Goal: Check status: Check status

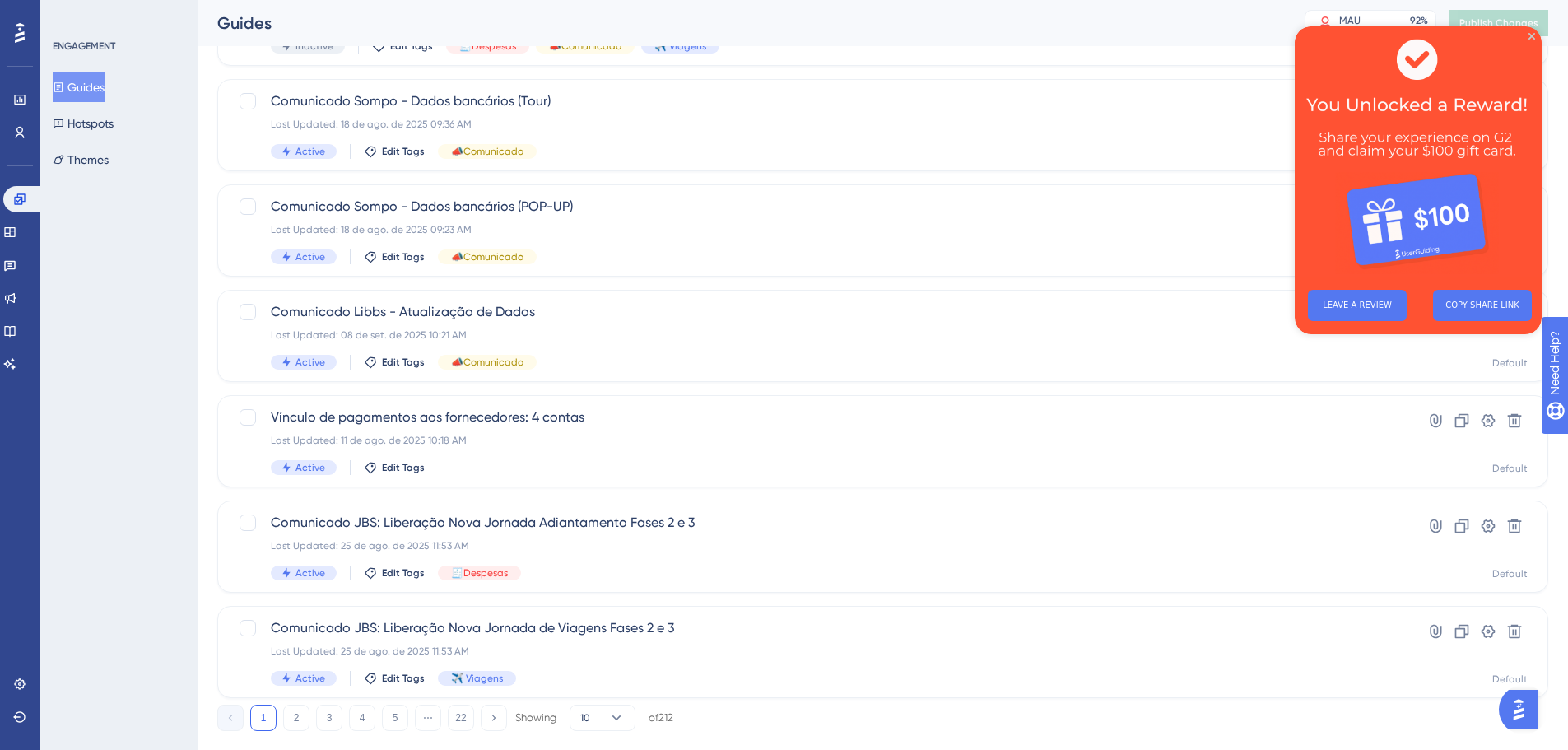
scroll to position [527, 0]
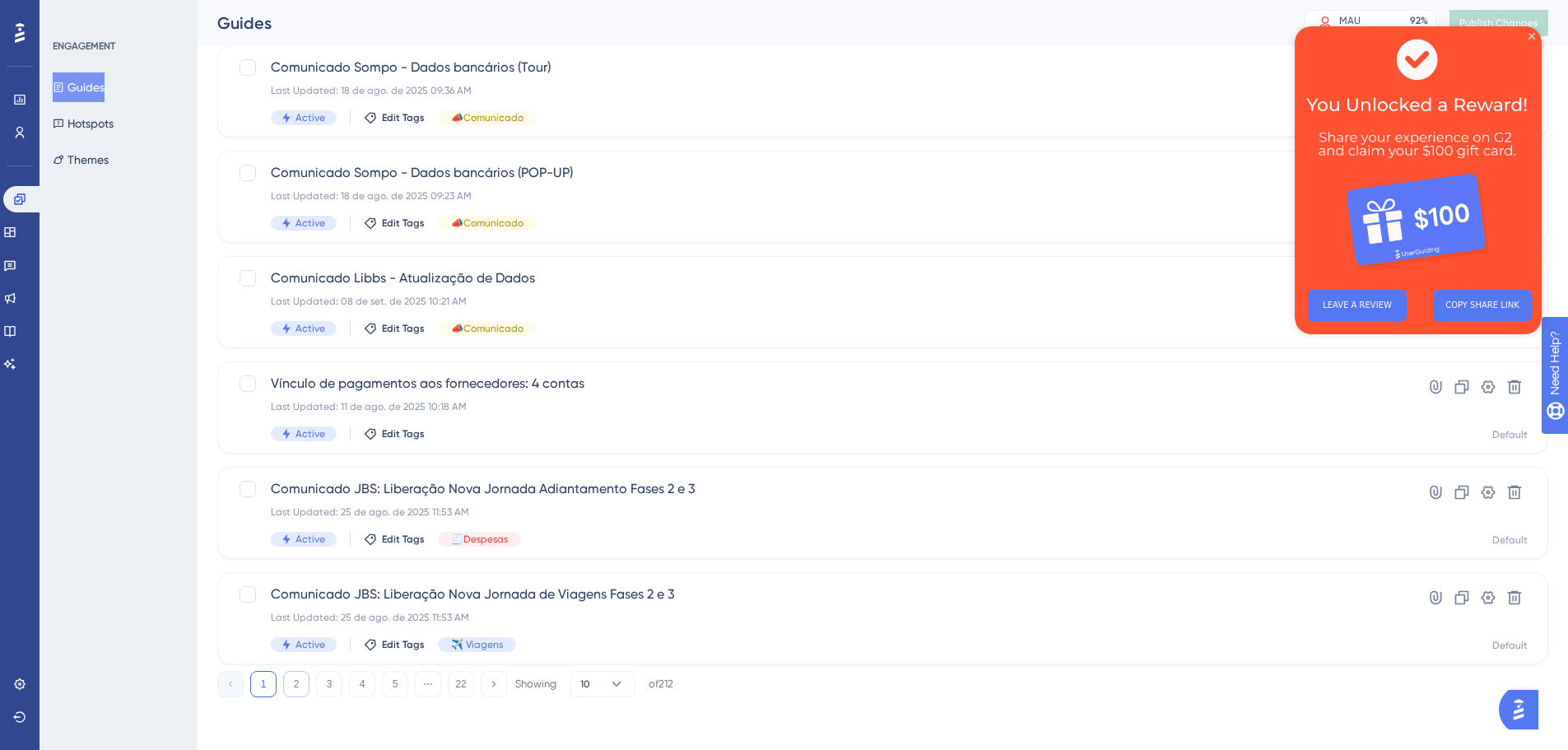
click at [296, 673] on button "2" at bounding box center [296, 684] width 27 height 27
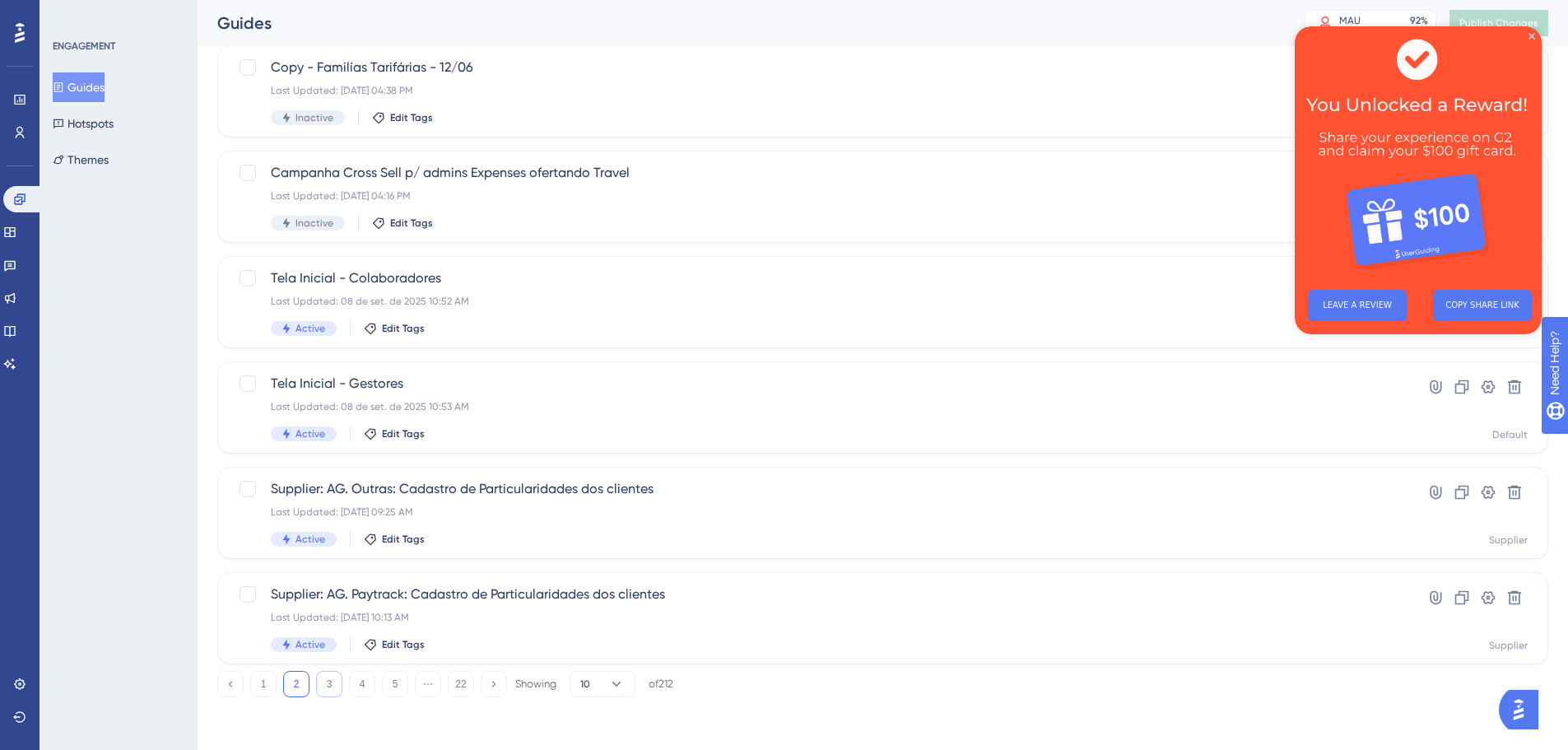
click at [326, 679] on button "3" at bounding box center [330, 684] width 27 height 27
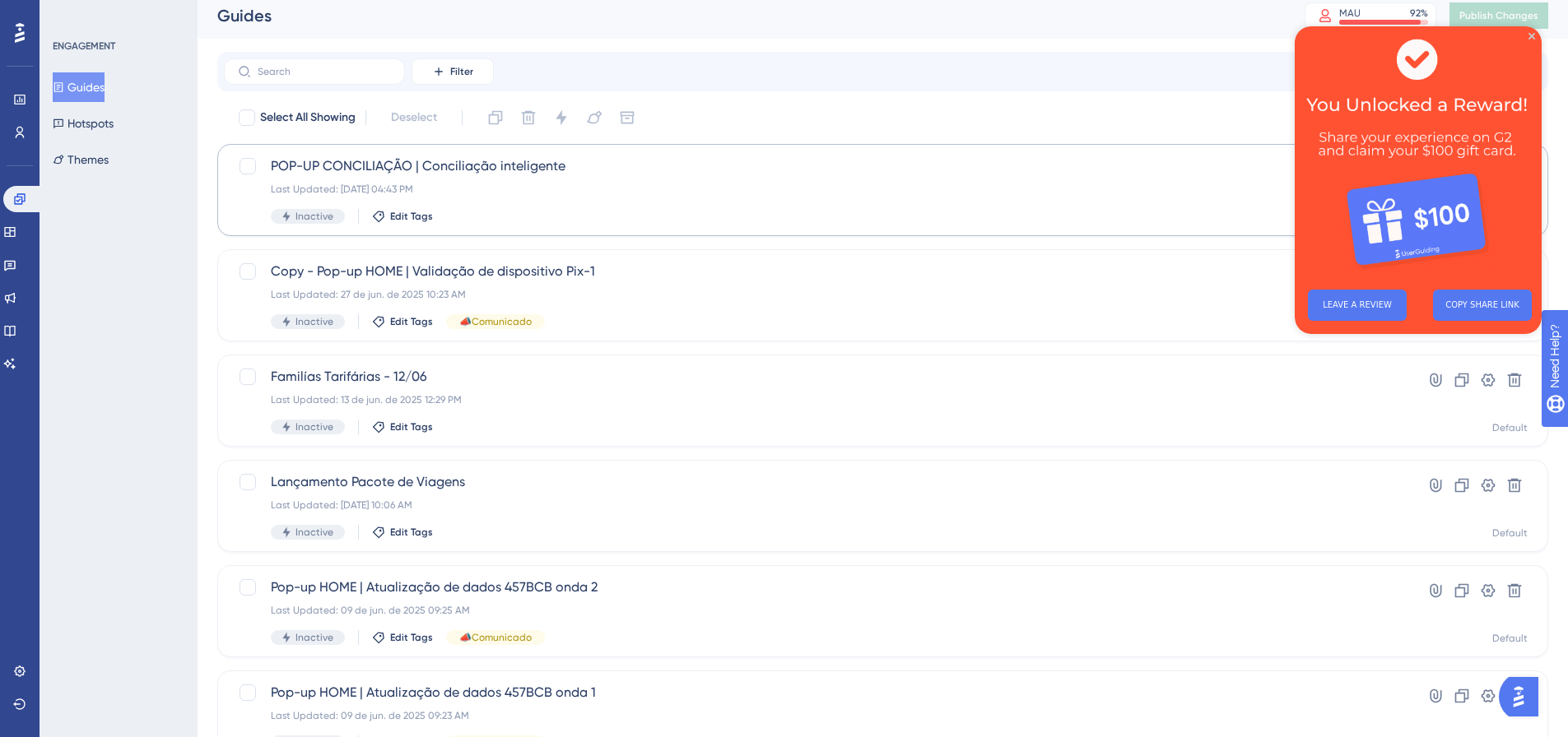
scroll to position [0, 0]
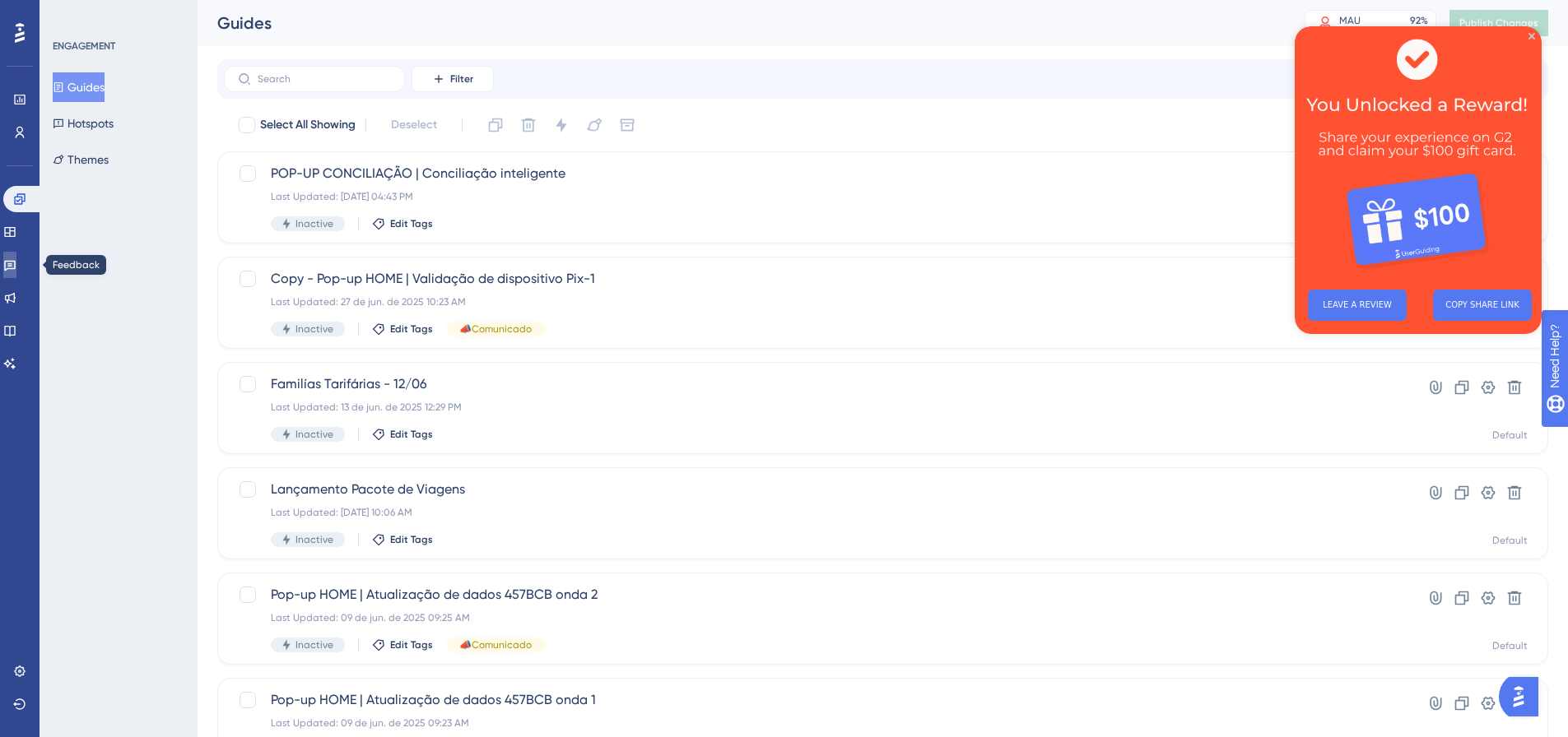
click at [17, 266] on link at bounding box center [10, 265] width 13 height 27
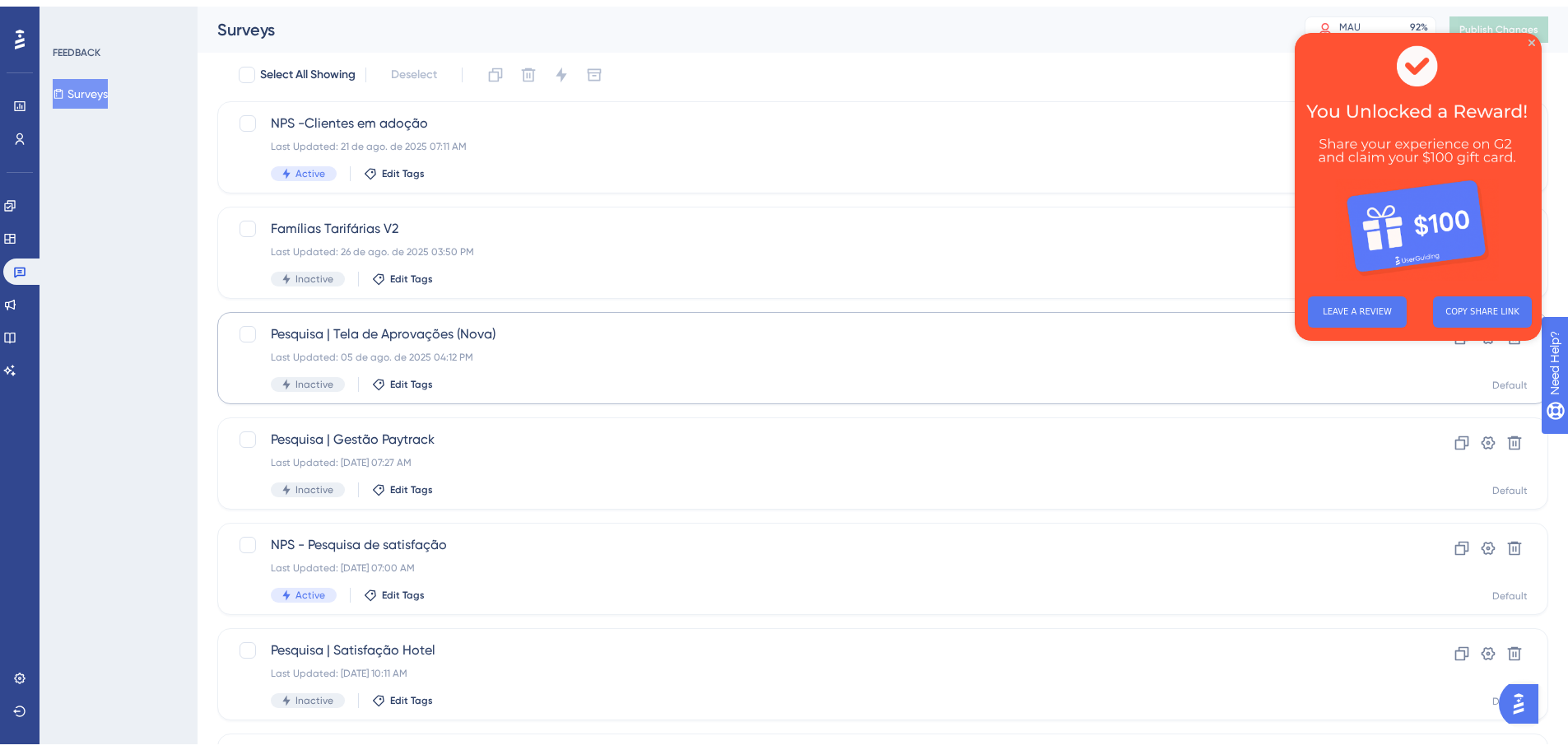
scroll to position [82, 0]
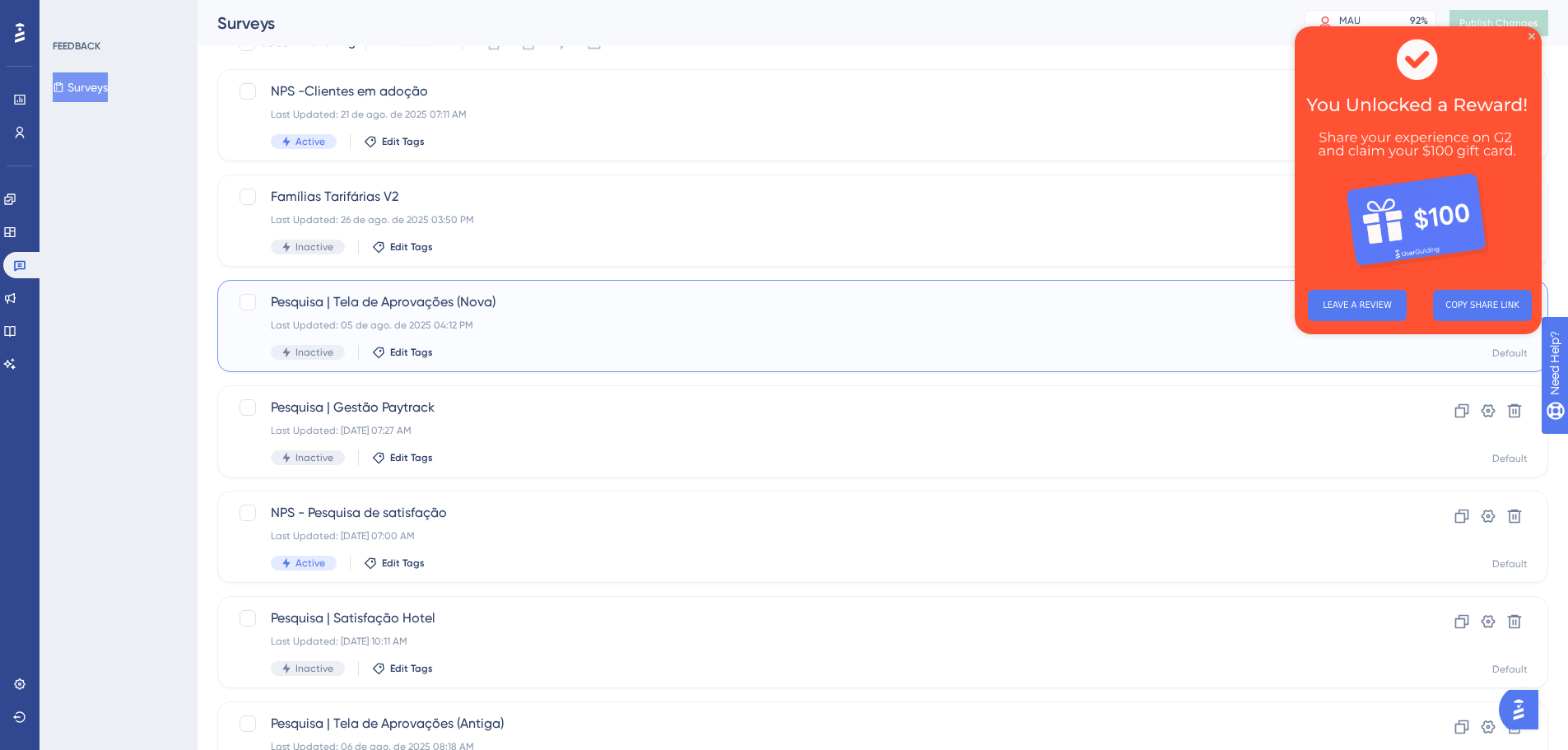
click at [319, 311] on span "Pesquisa | Tela de Aprovações (Nova)" at bounding box center [816, 302] width 1092 height 20
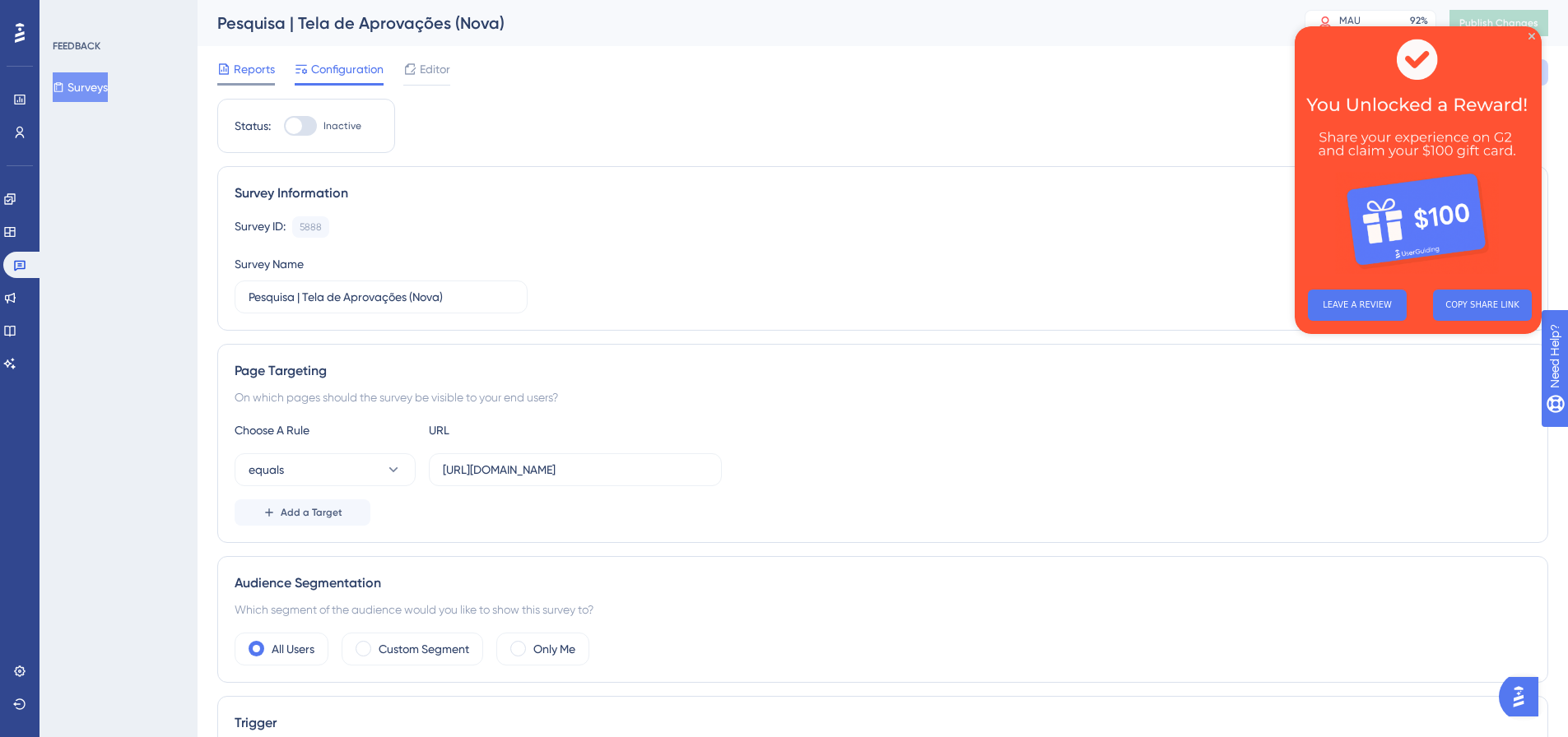
click at [237, 69] on span "Reports" at bounding box center [254, 69] width 42 height 20
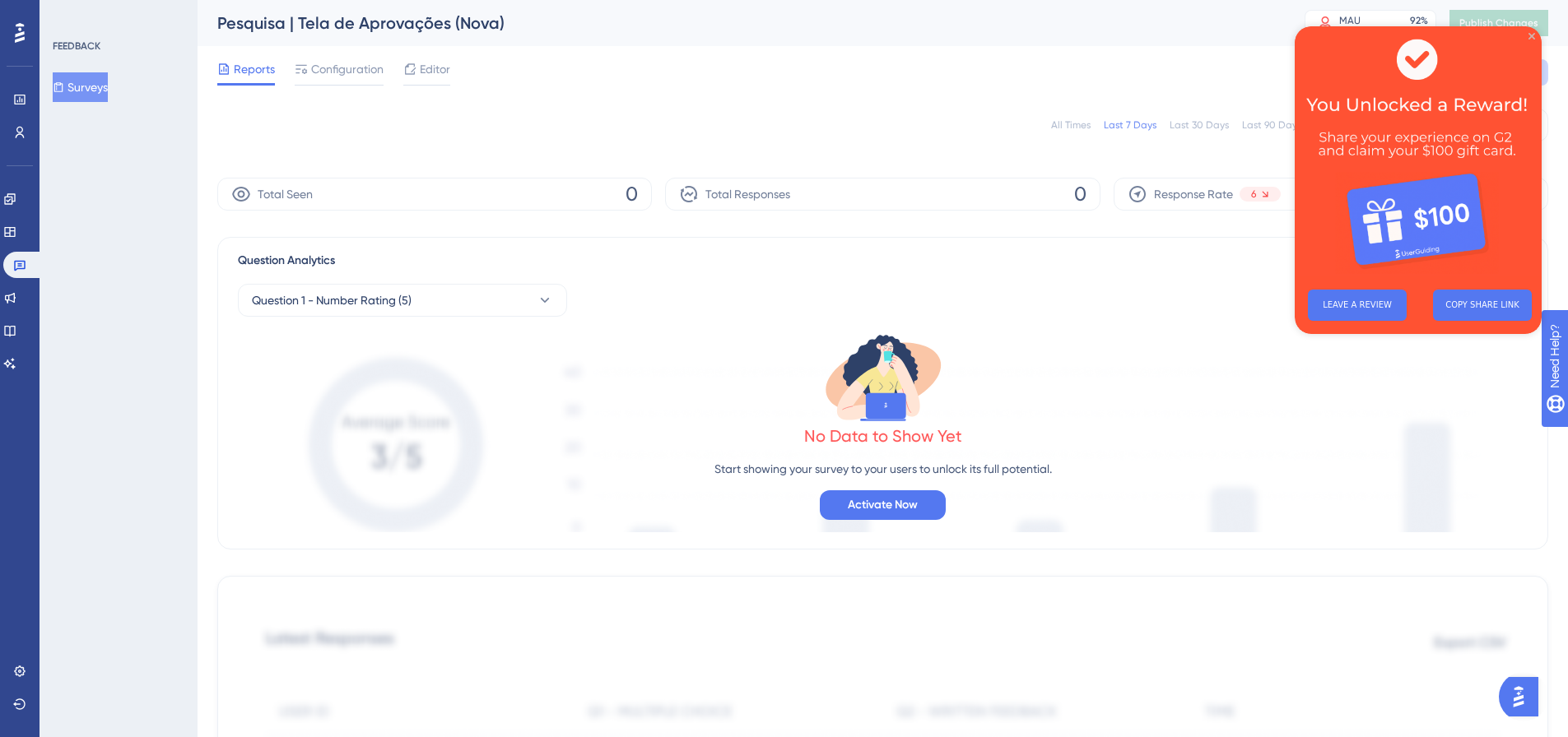
click at [1531, 39] on icon "Close Preview" at bounding box center [1532, 37] width 7 height 7
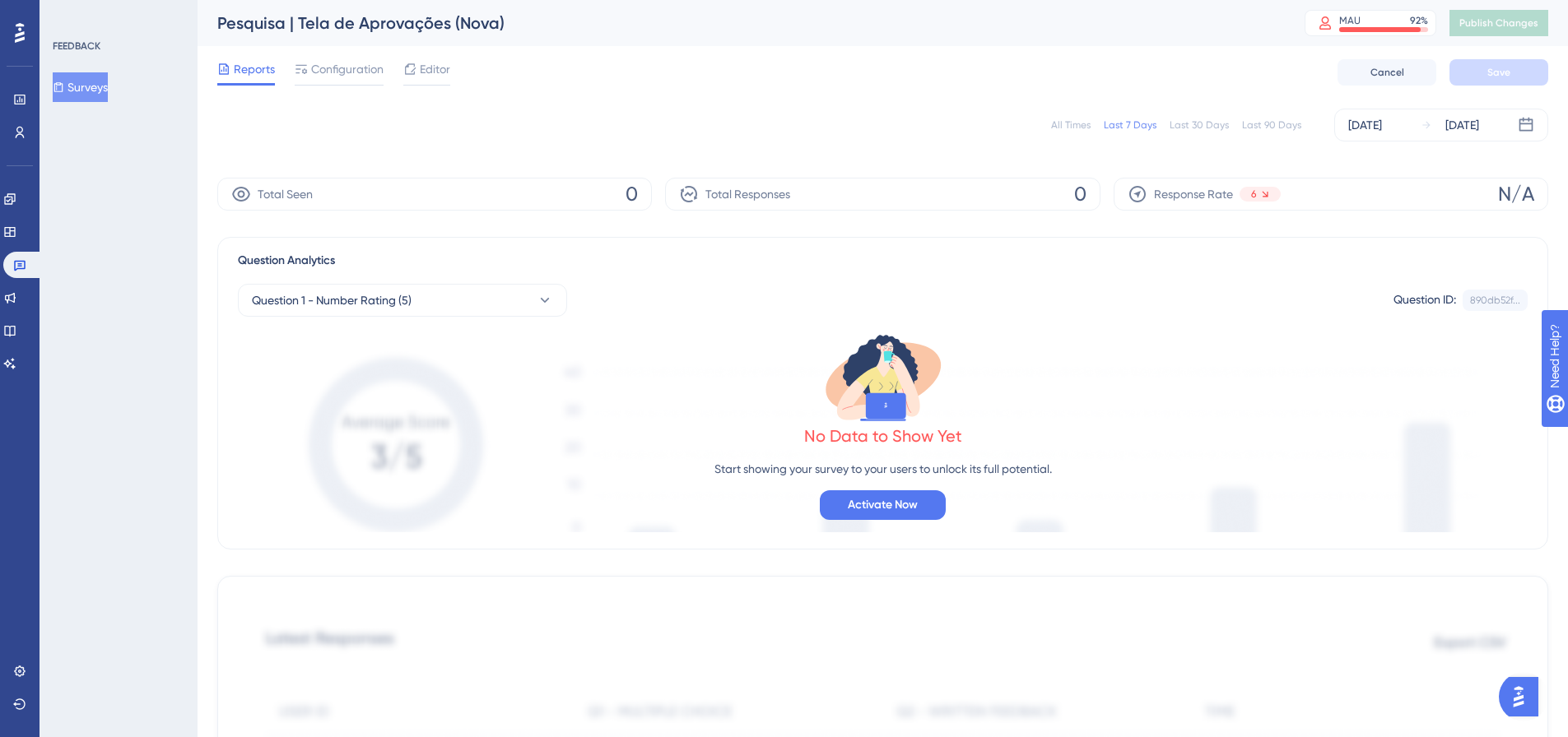
click at [95, 92] on button "Surveys" at bounding box center [80, 87] width 55 height 30
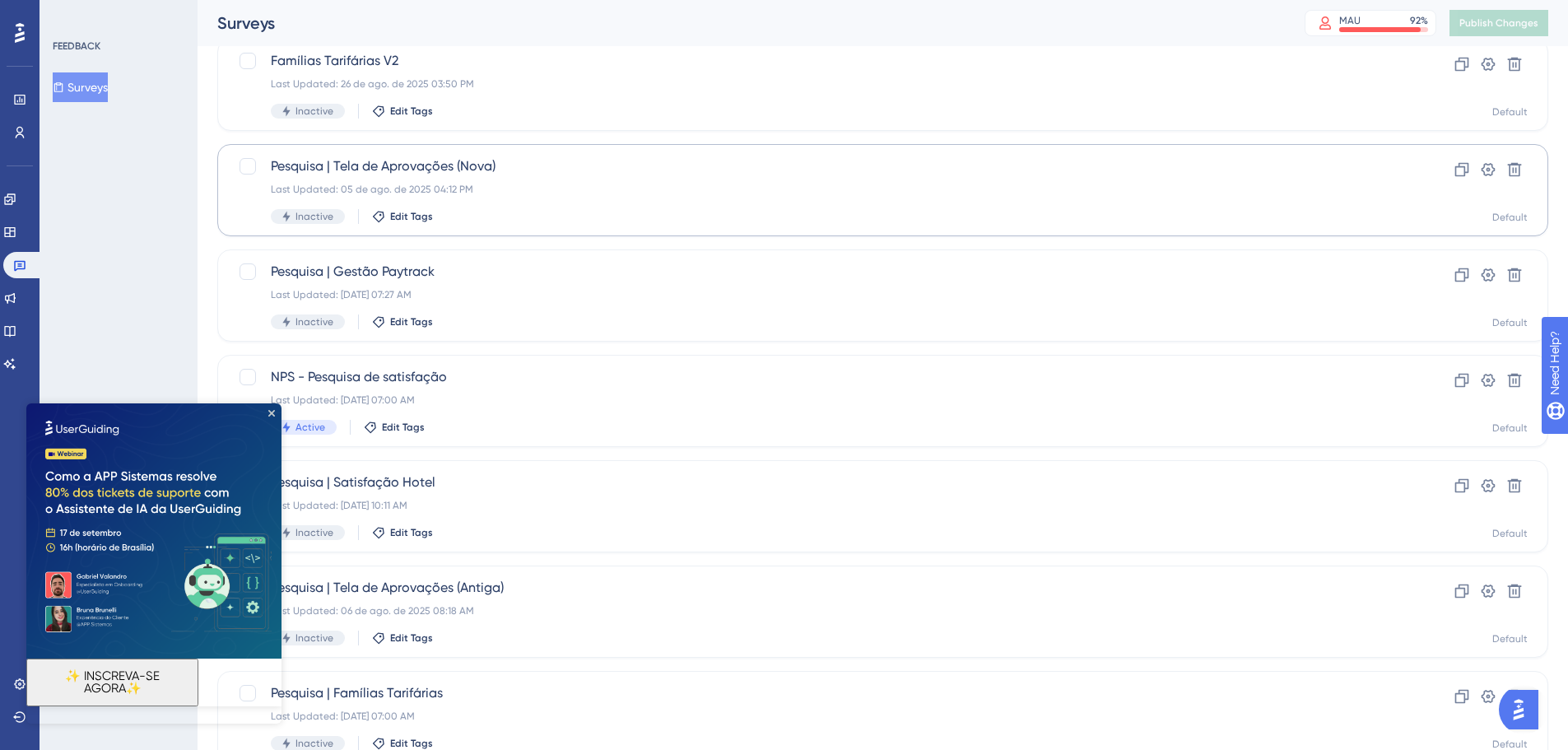
scroll to position [247, 0]
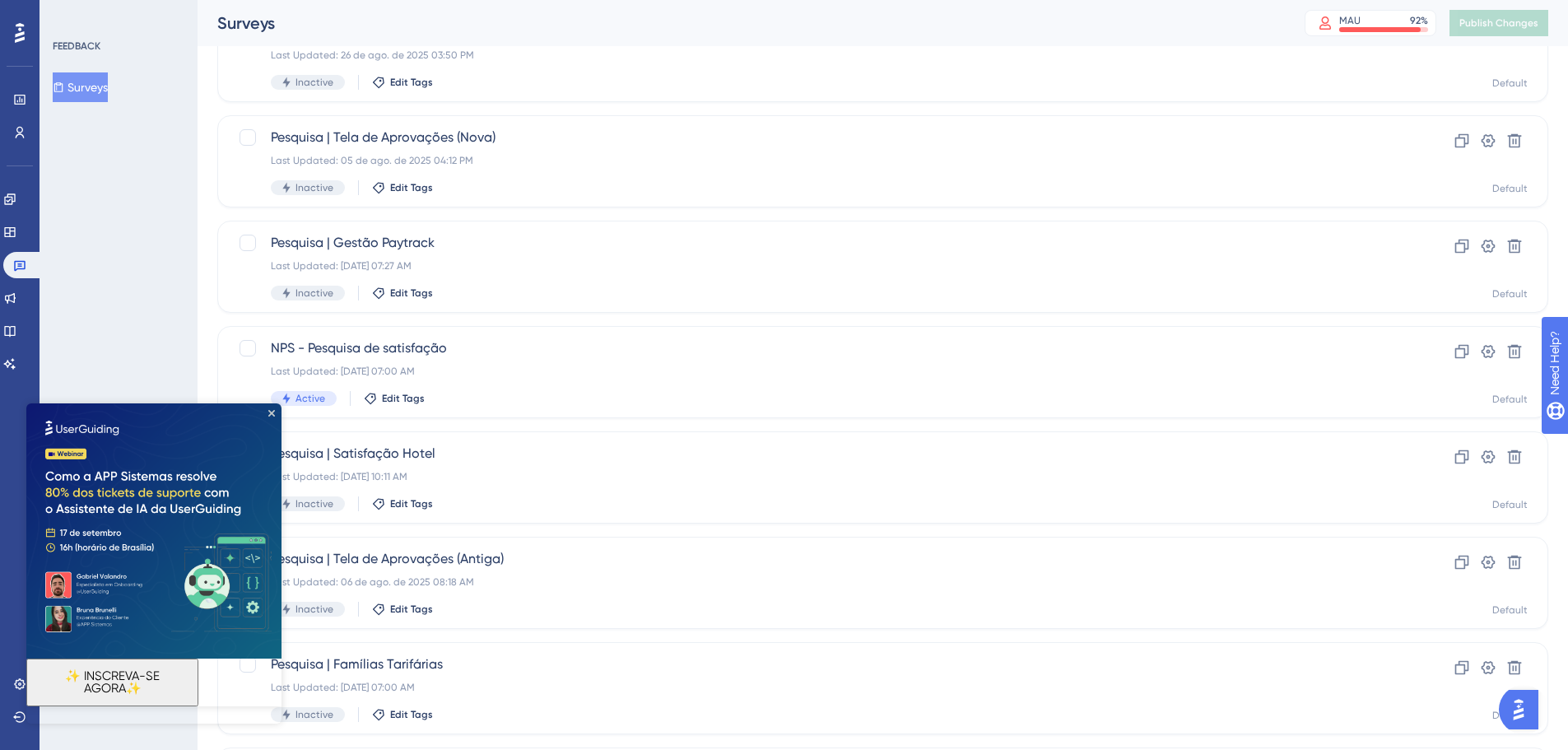
click at [272, 407] on img at bounding box center [154, 531] width 255 height 255
click at [268, 410] on icon "Close Preview" at bounding box center [272, 414] width 7 height 7
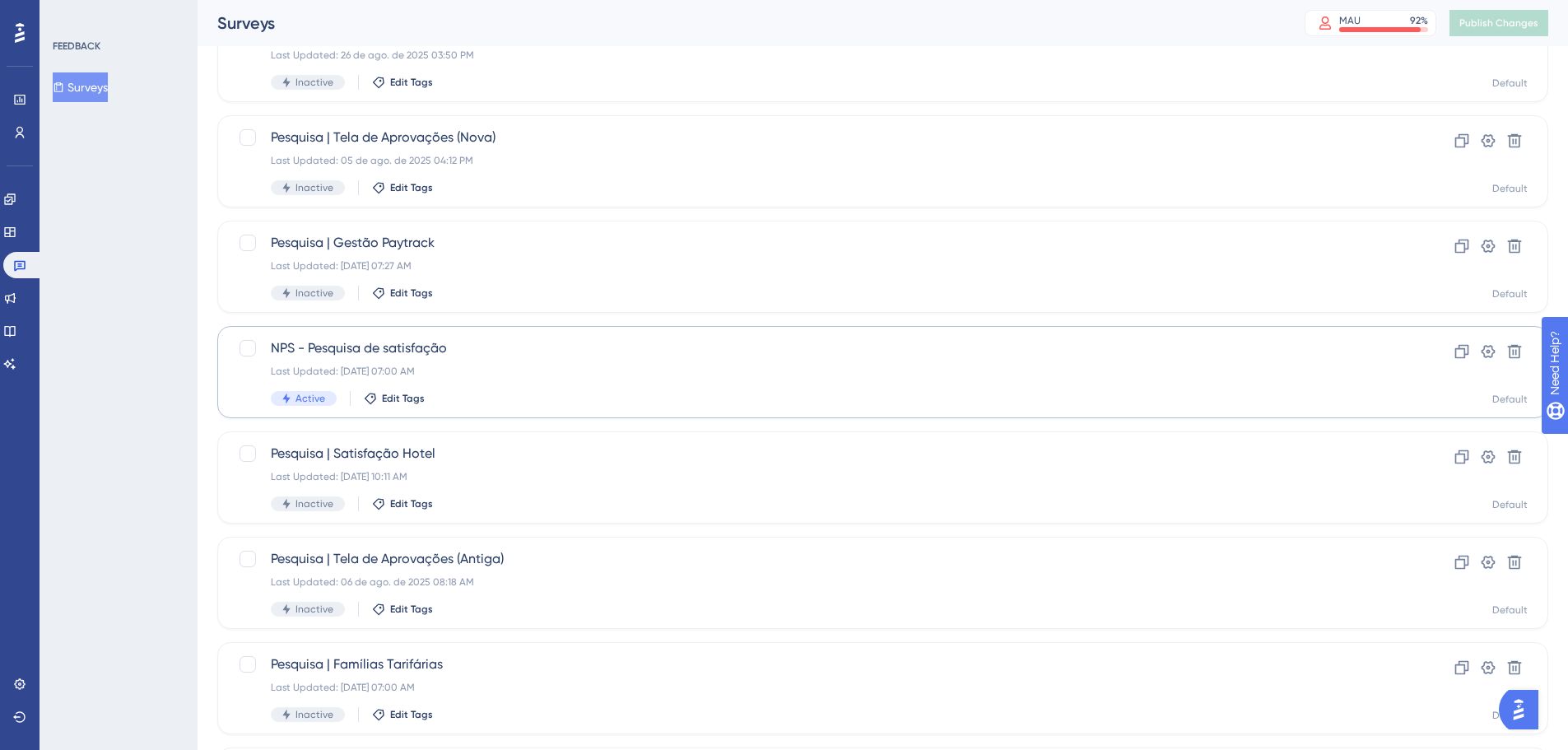
scroll to position [0, 0]
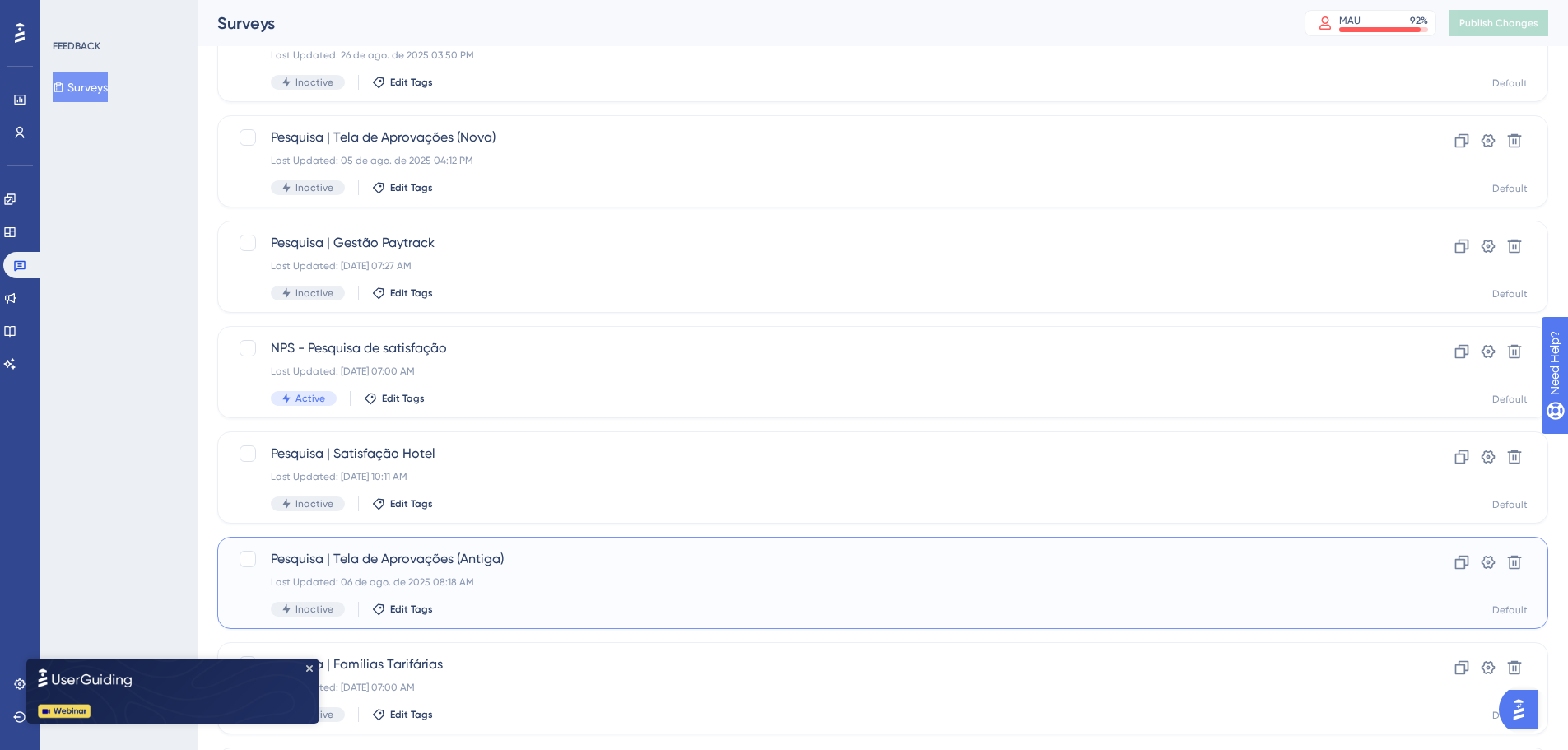
click at [463, 559] on span "Pesquisa | Tela de Aprovações (Antiga)" at bounding box center [816, 559] width 1092 height 20
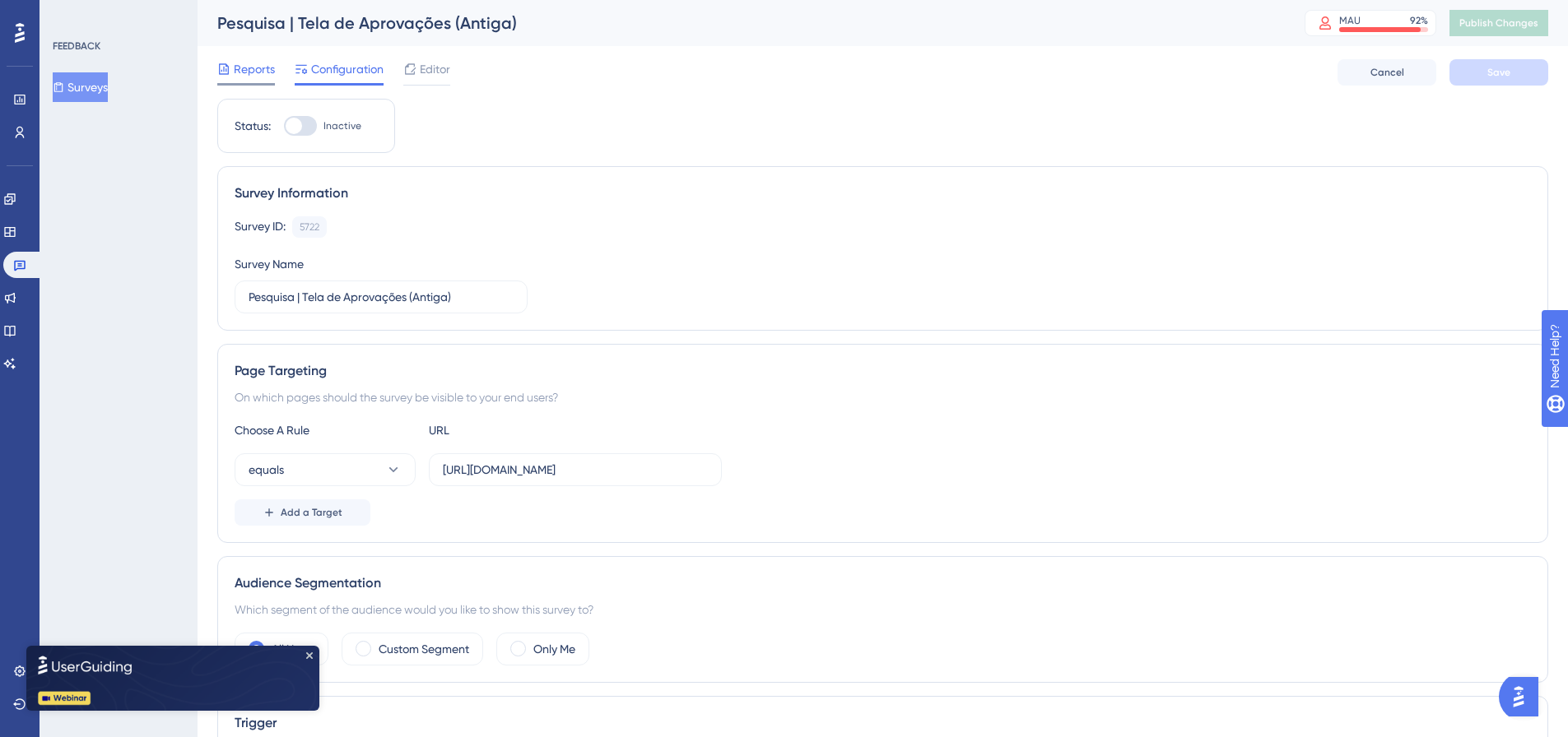
click at [252, 71] on span "Reports" at bounding box center [254, 69] width 42 height 20
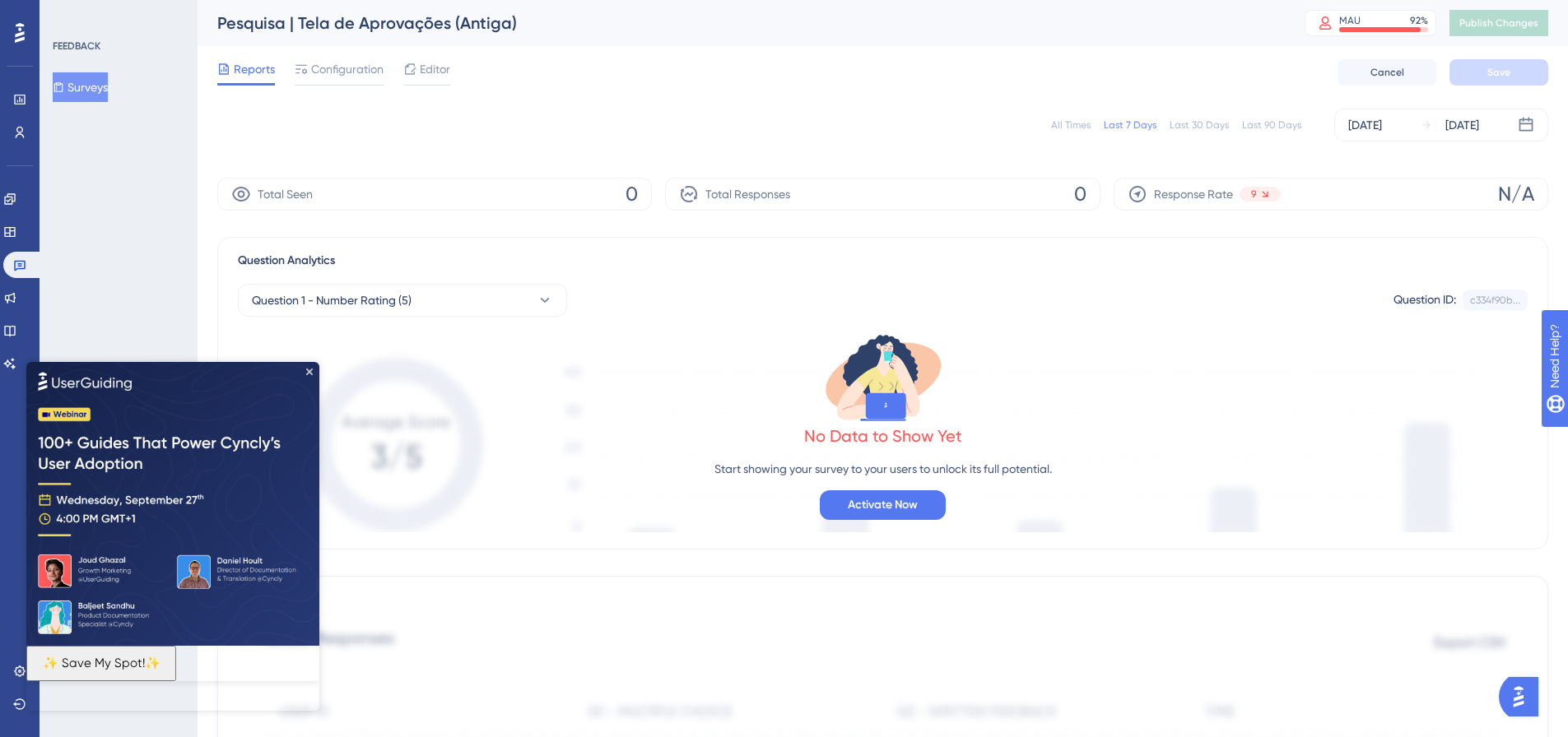
click at [99, 80] on button "Surveys" at bounding box center [80, 87] width 55 height 30
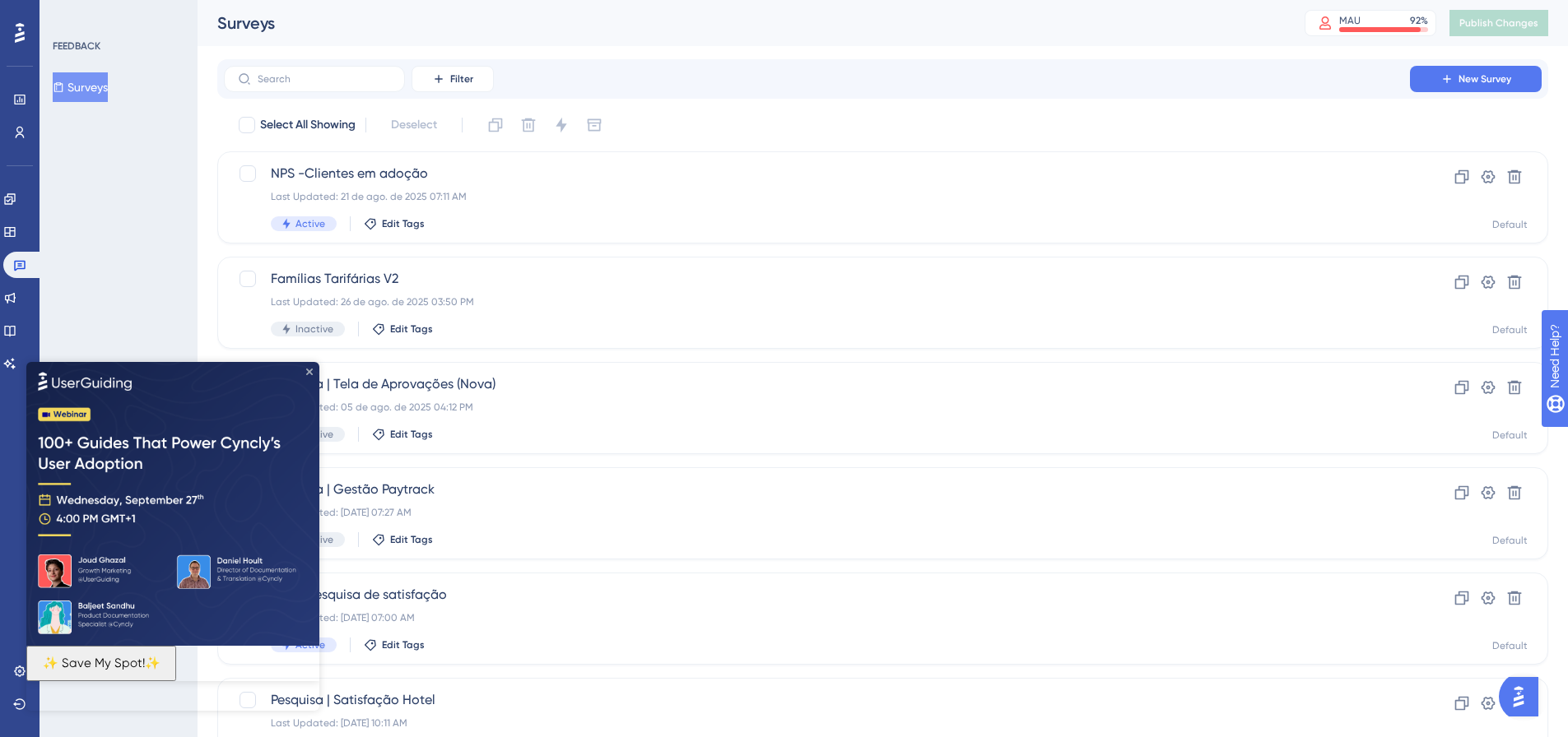
click at [311, 369] on icon "Close Preview" at bounding box center [310, 371] width 7 height 7
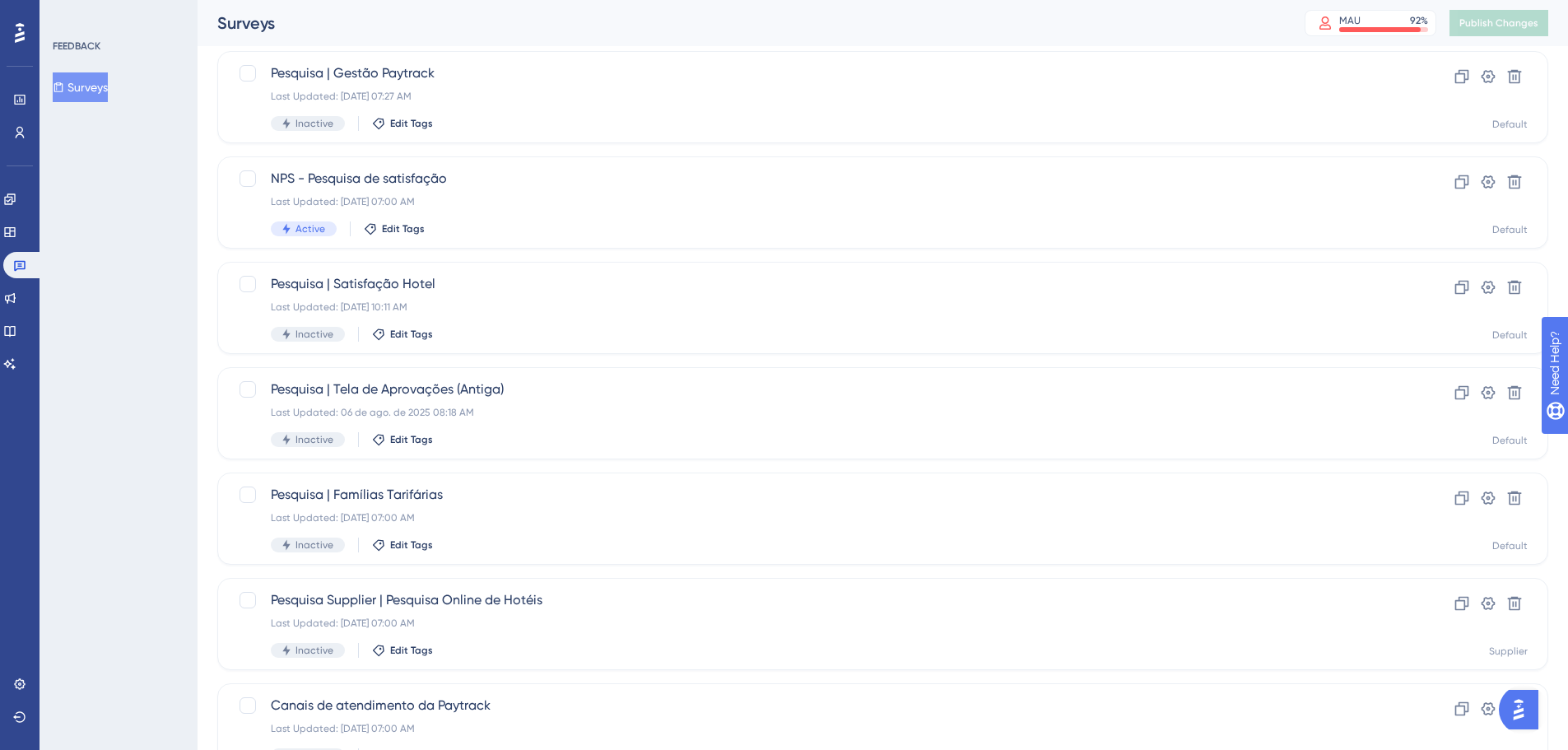
scroll to position [494, 0]
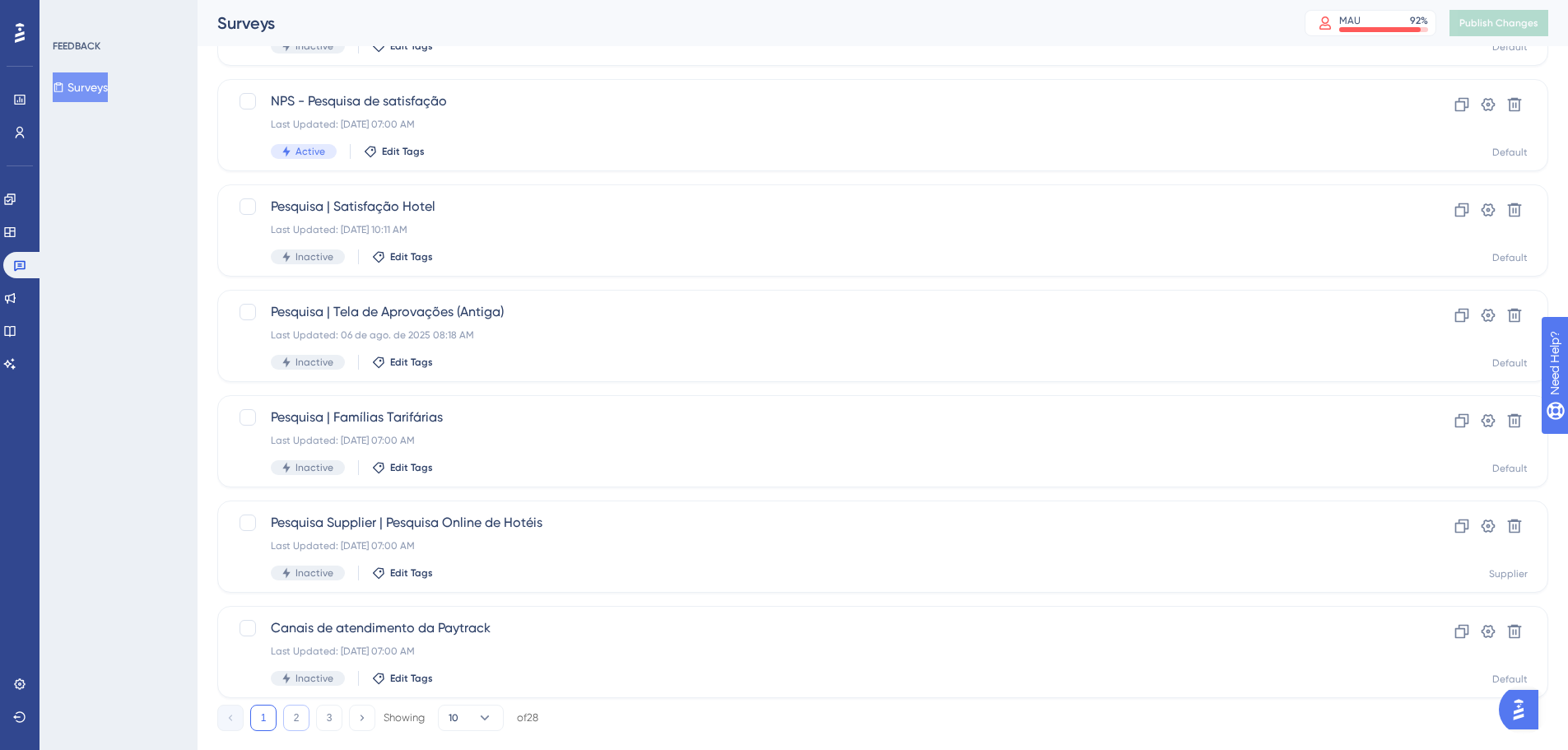
click at [301, 725] on button "2" at bounding box center [296, 718] width 27 height 27
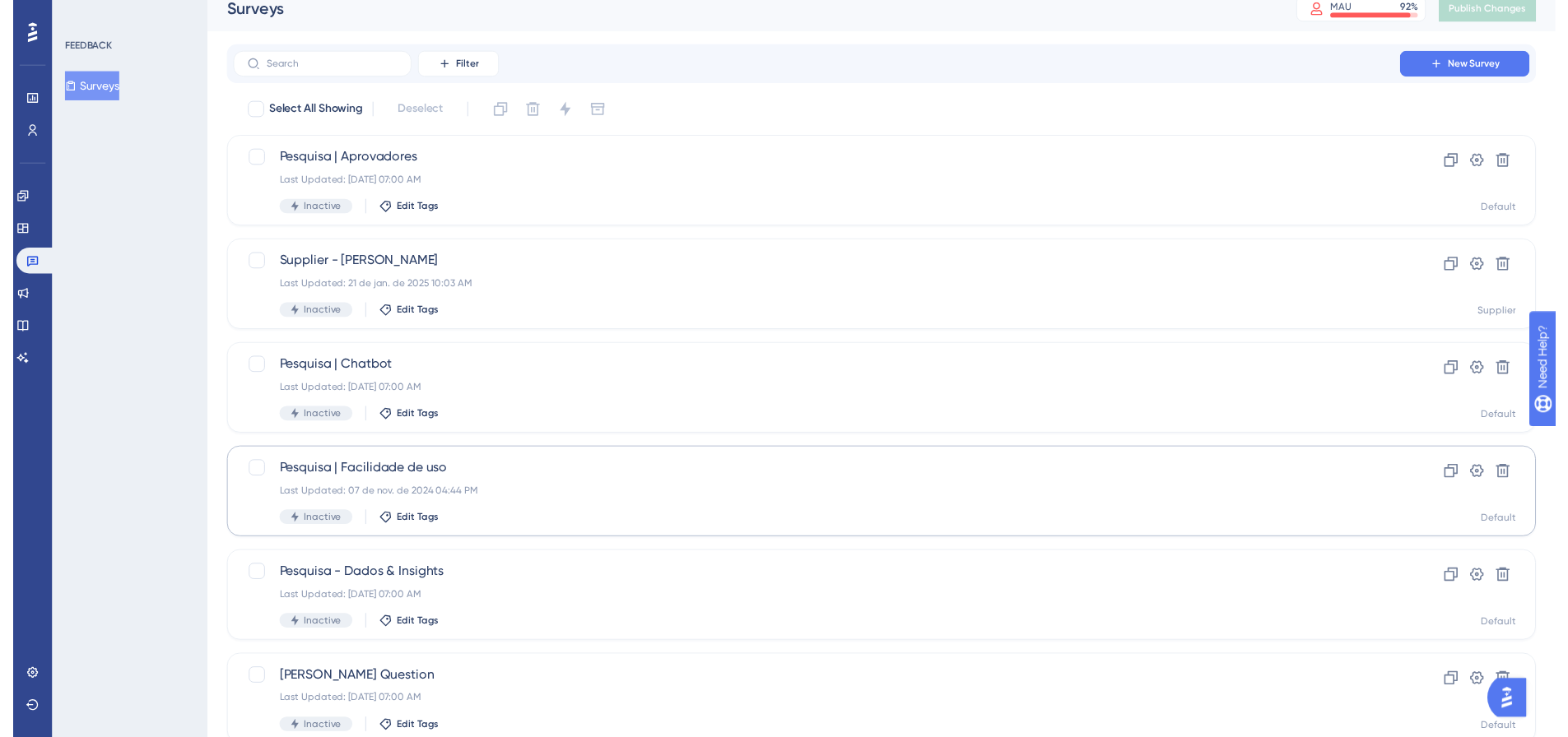
scroll to position [0, 0]
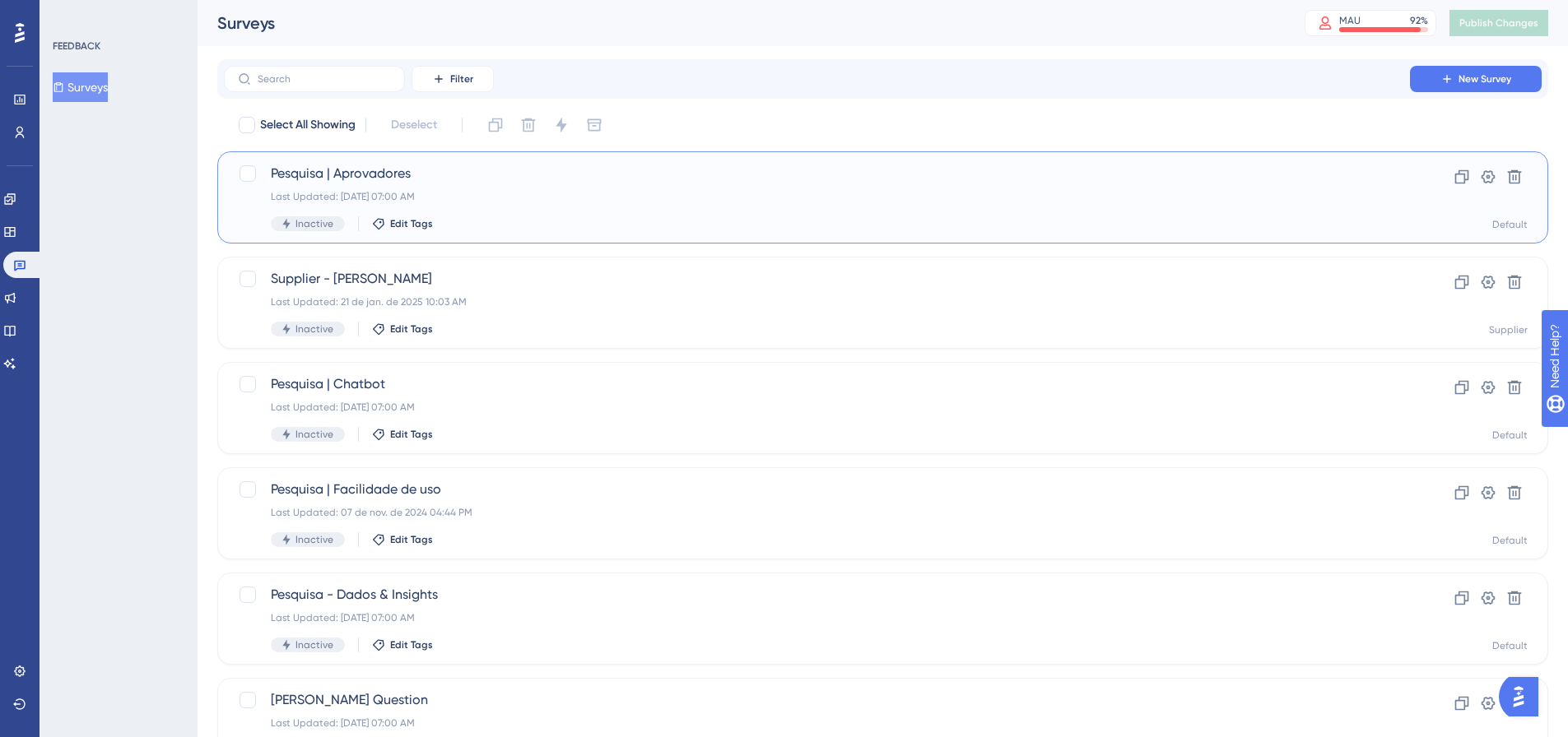
click at [498, 194] on div "Last Updated: [DATE] 07:00 AM" at bounding box center [816, 197] width 1092 height 13
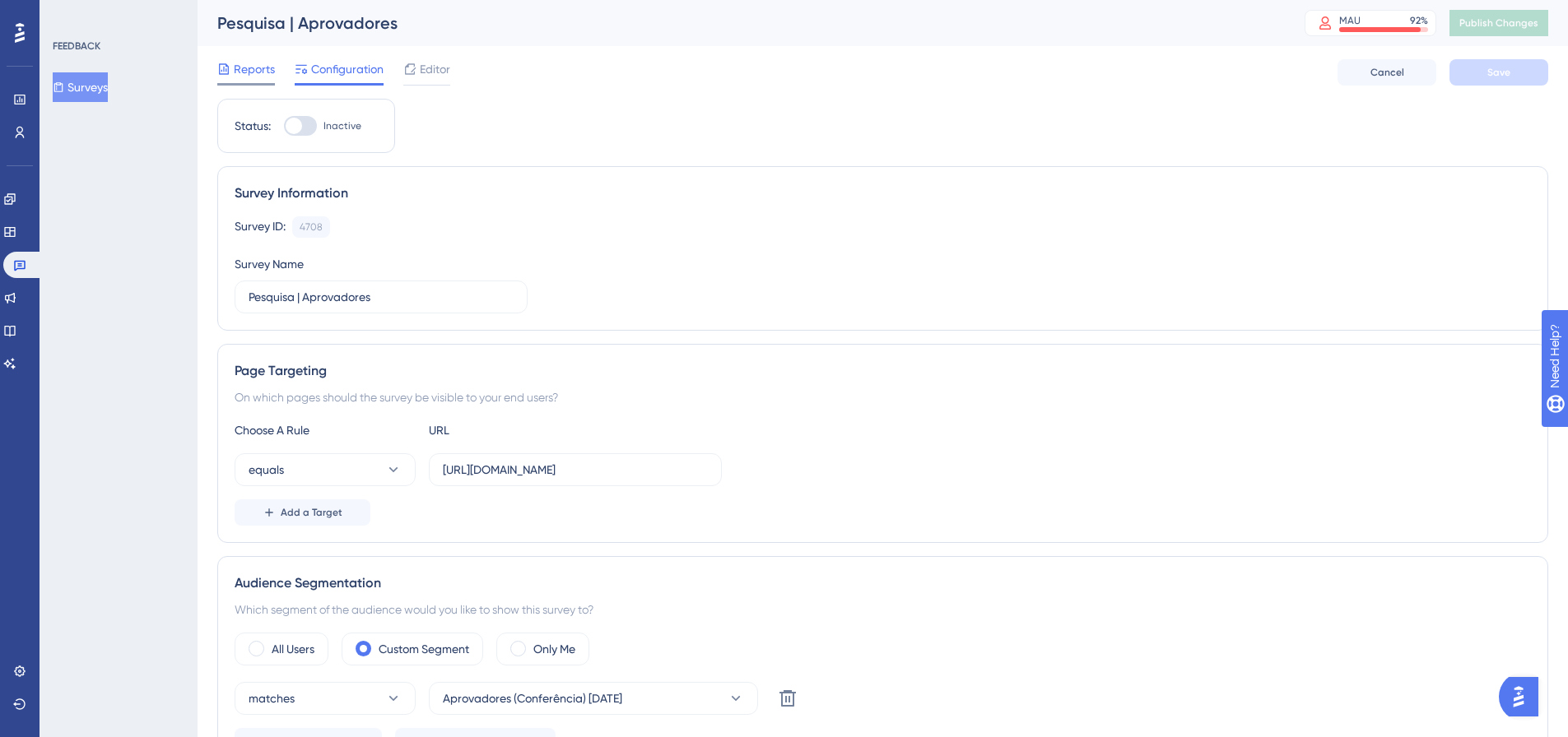
click at [248, 76] on span "Reports" at bounding box center [254, 69] width 42 height 20
